Goal: Find specific page/section: Find specific page/section

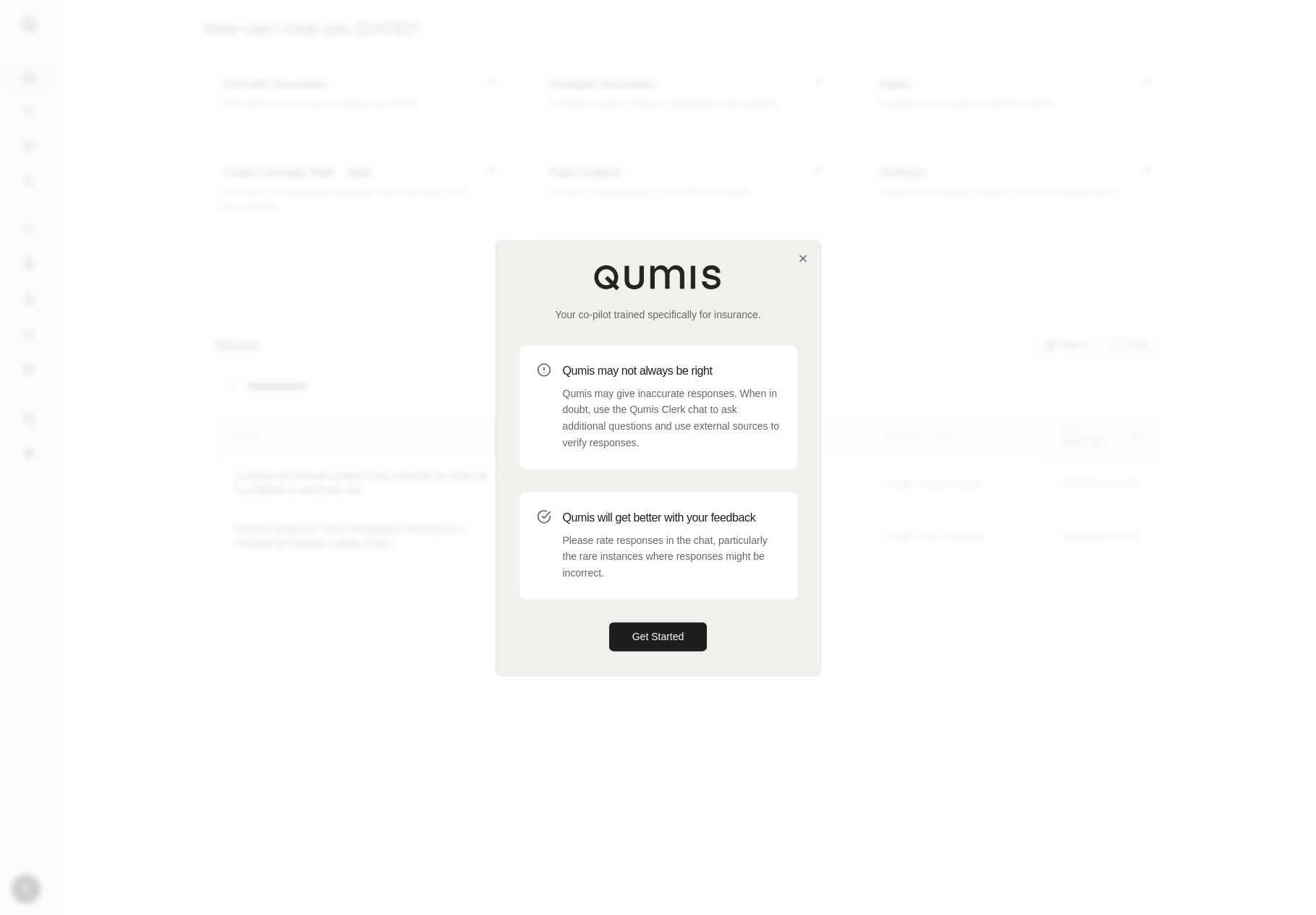
click at [707, 647] on div "Get Started" at bounding box center [658, 637] width 278 height 29
click at [676, 622] on button "Get Started" at bounding box center [658, 637] width 98 height 29
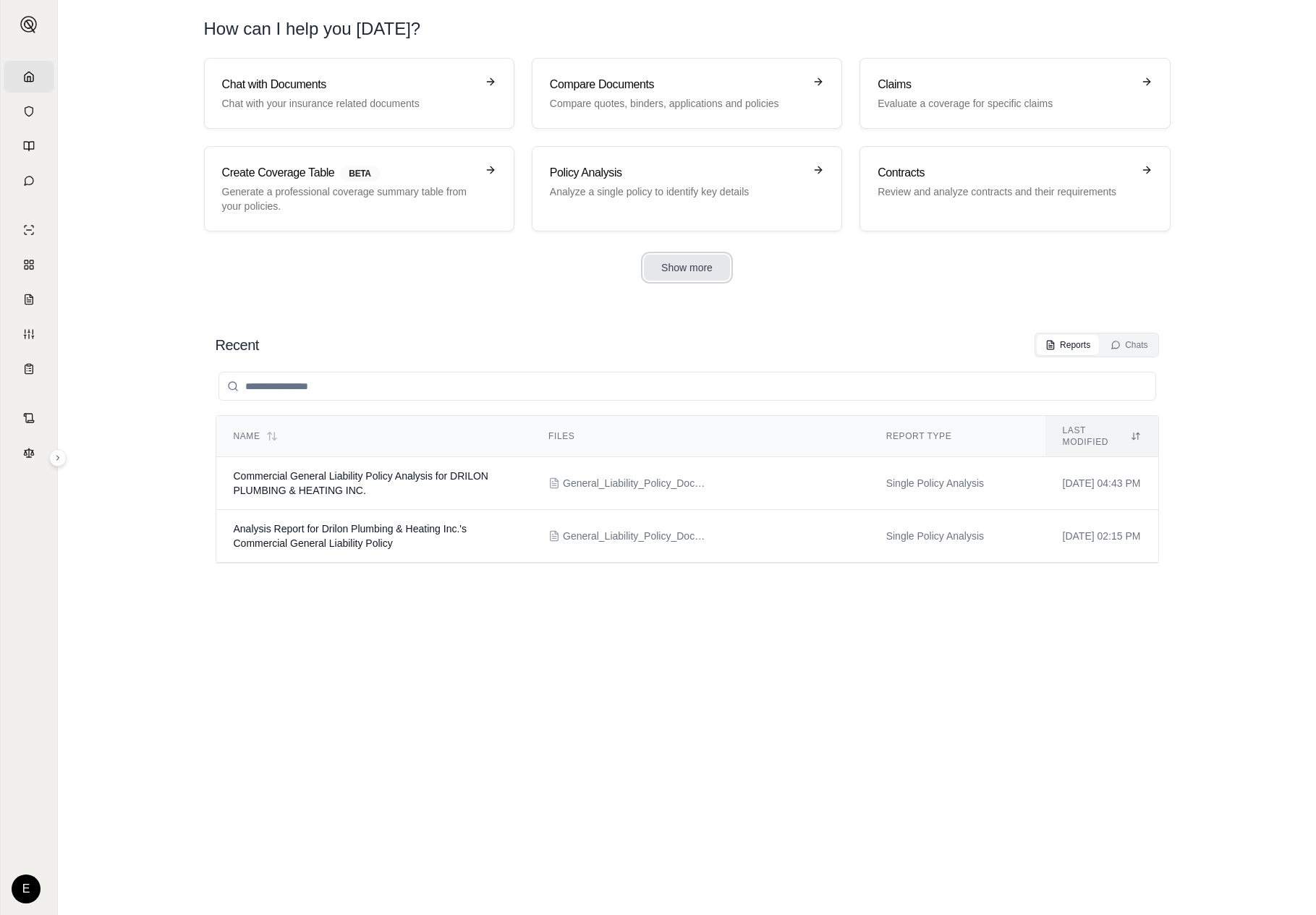
click at [688, 280] on button "Show more" at bounding box center [687, 268] width 86 height 26
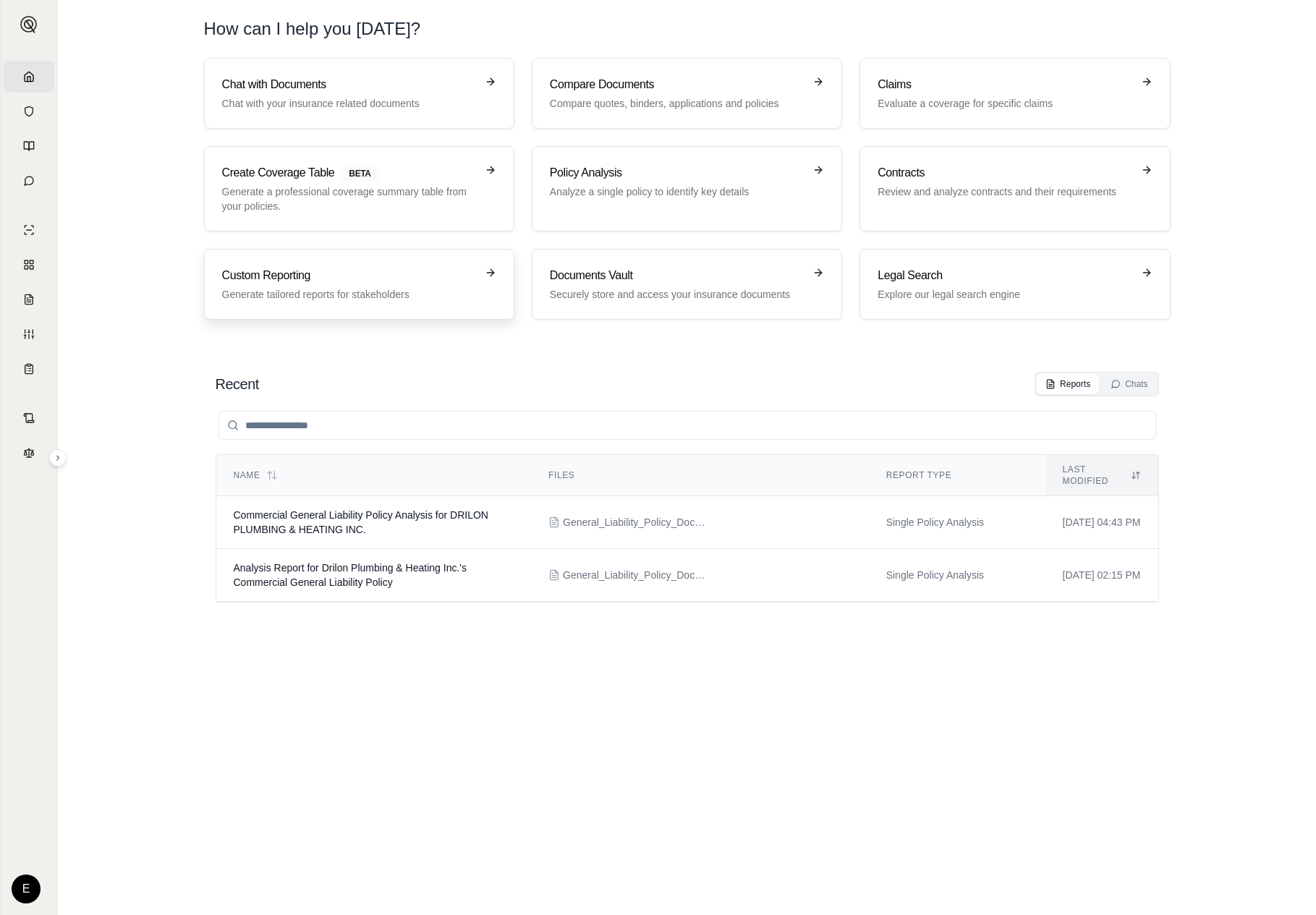
click at [406, 283] on h3 "Custom Reporting" at bounding box center [349, 275] width 254 height 17
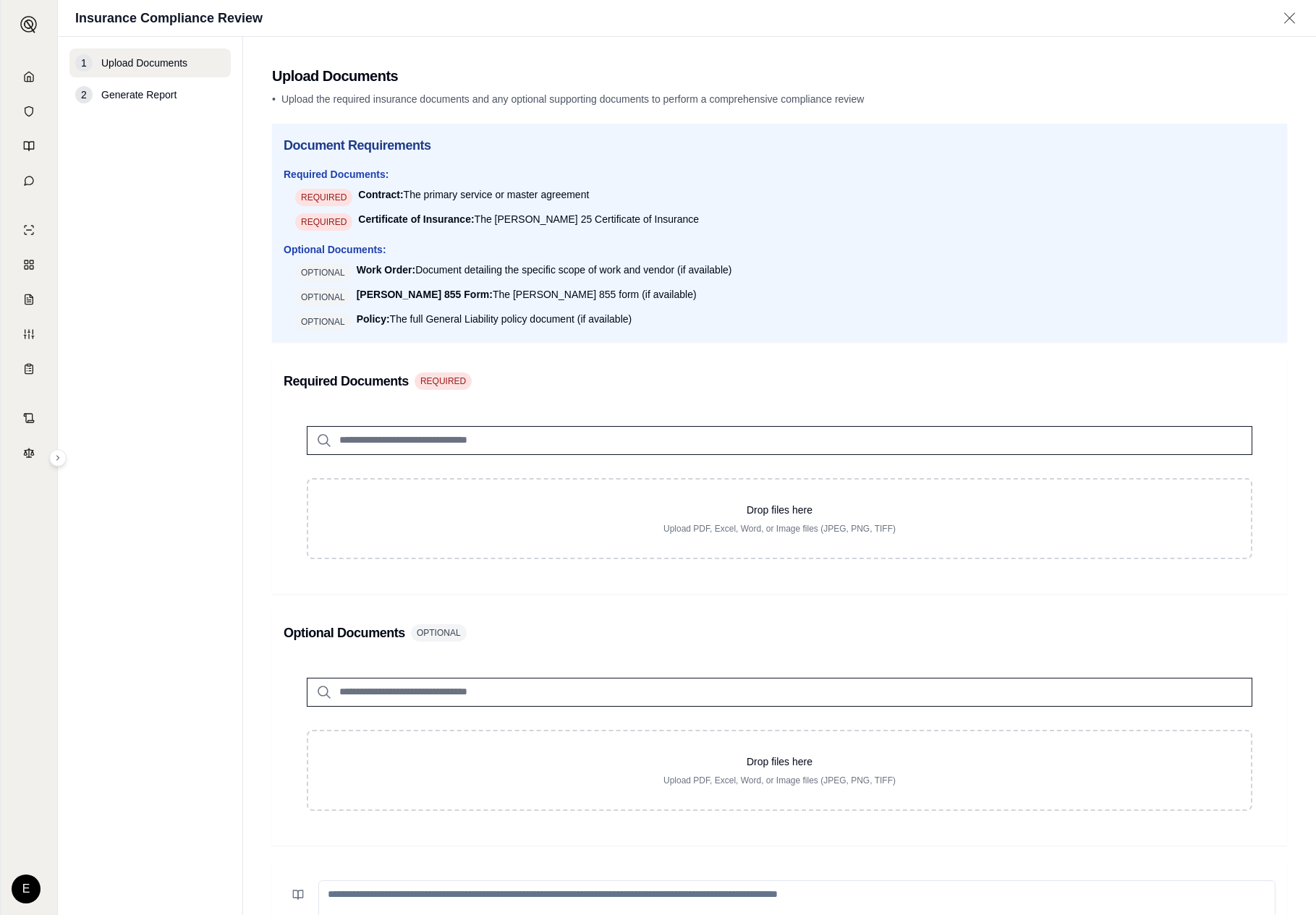
click at [708, 312] on li "OPTIONAL Policy: The full General Liability policy document (if available)" at bounding box center [785, 321] width 980 height 19
